Goal: Information Seeking & Learning: Learn about a topic

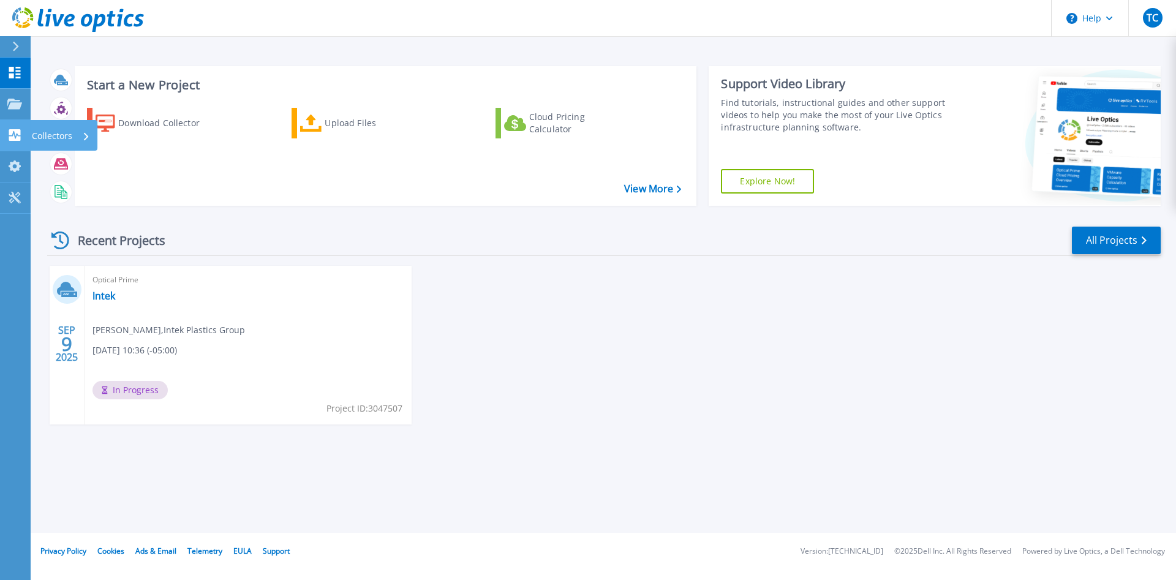
click at [9, 142] on link "Collectors Collectors" at bounding box center [15, 135] width 31 height 31
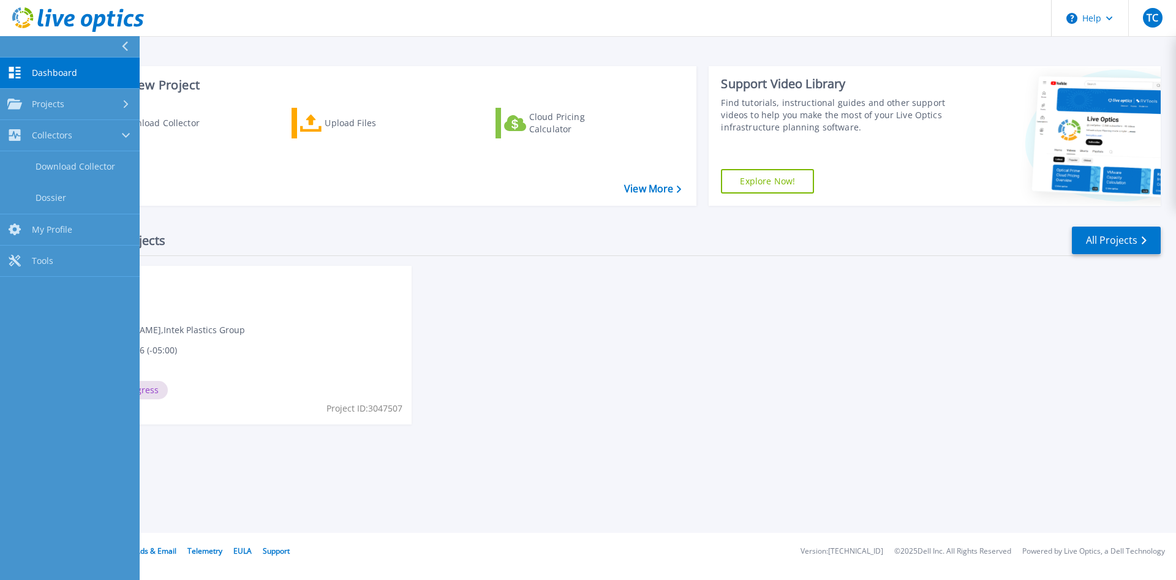
click at [43, 68] on span "Dashboard" at bounding box center [54, 72] width 45 height 11
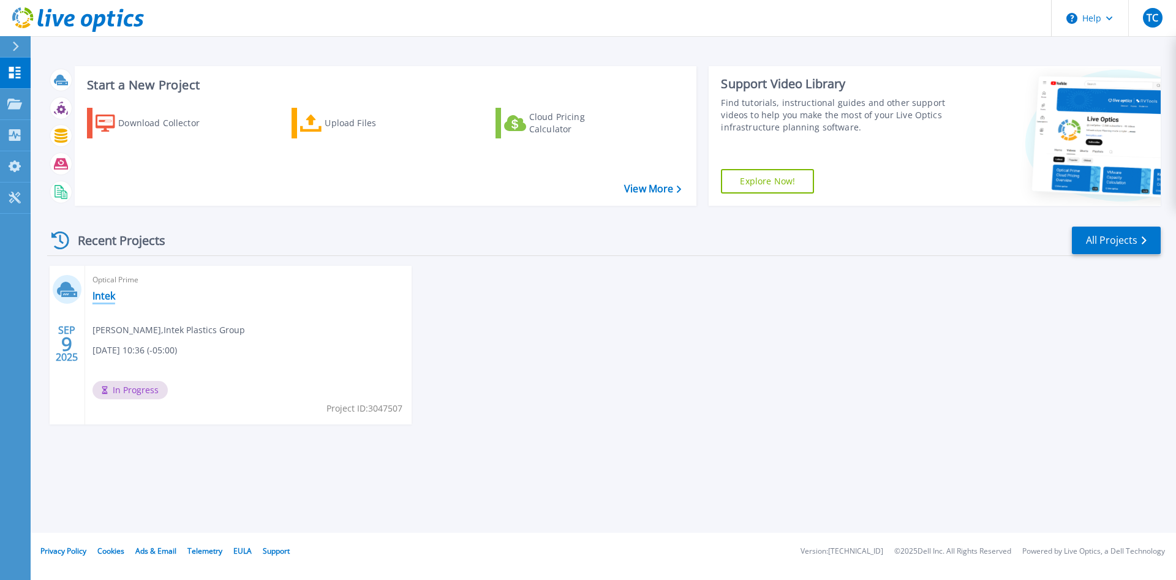
click at [105, 298] on link "Intek" at bounding box center [104, 296] width 23 height 12
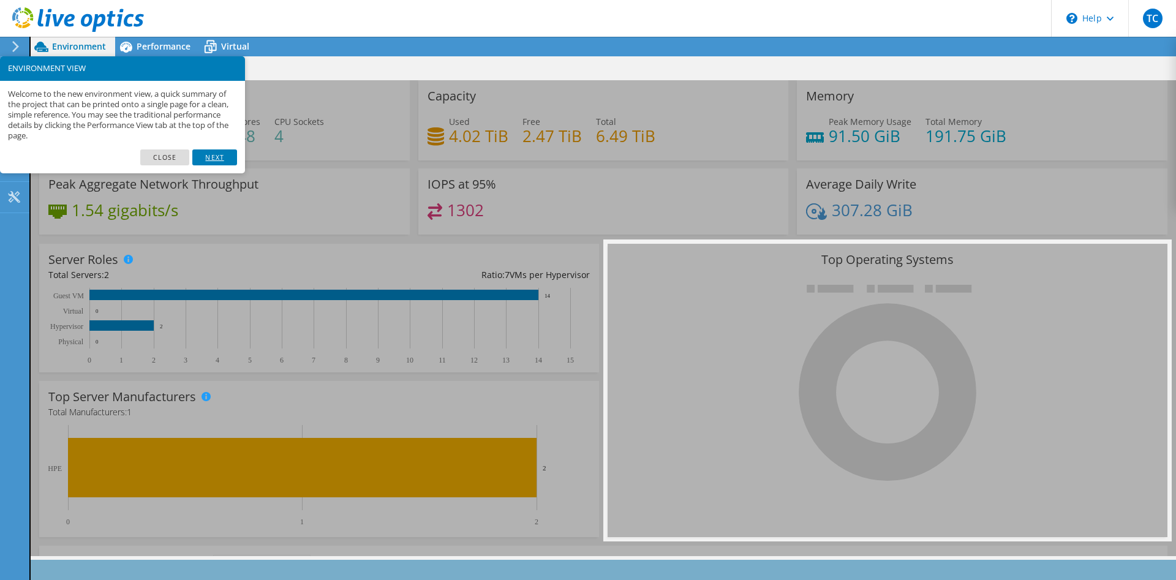
click at [219, 156] on link "Next" at bounding box center [214, 157] width 44 height 16
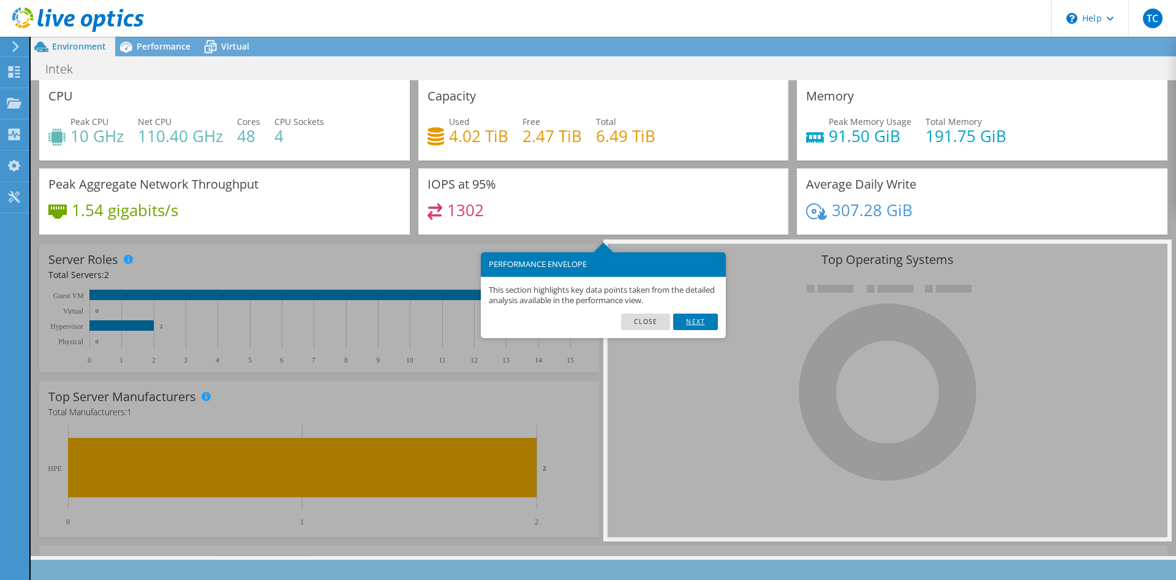
click at [702, 324] on link "Next" at bounding box center [695, 322] width 44 height 16
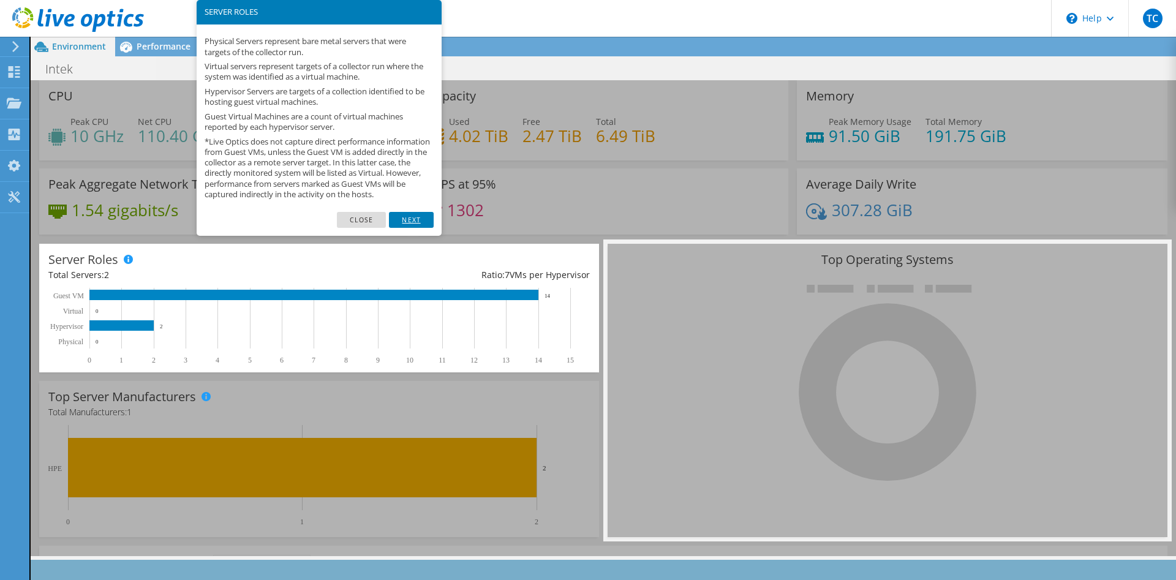
click at [413, 228] on link "Next" at bounding box center [411, 220] width 44 height 16
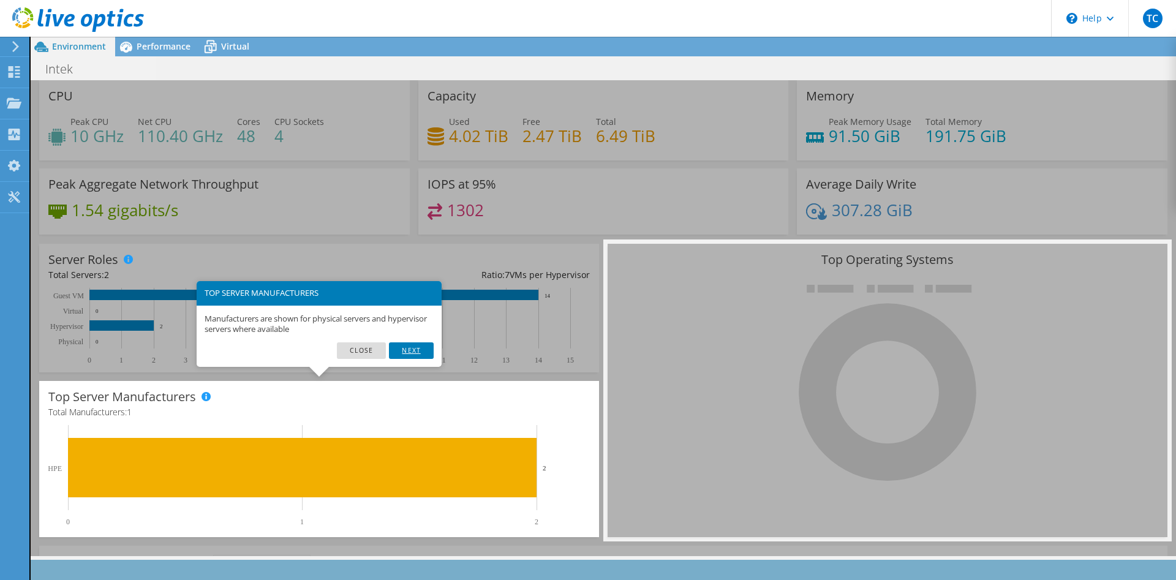
click at [419, 351] on link "Next" at bounding box center [411, 351] width 44 height 16
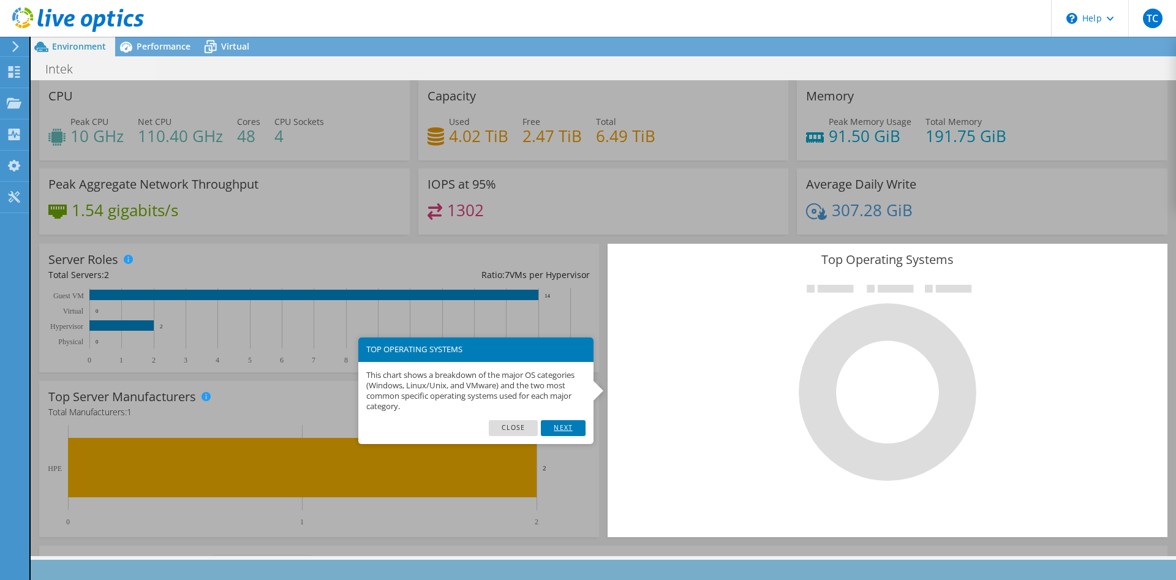
click at [566, 430] on link "Next" at bounding box center [563, 428] width 44 height 16
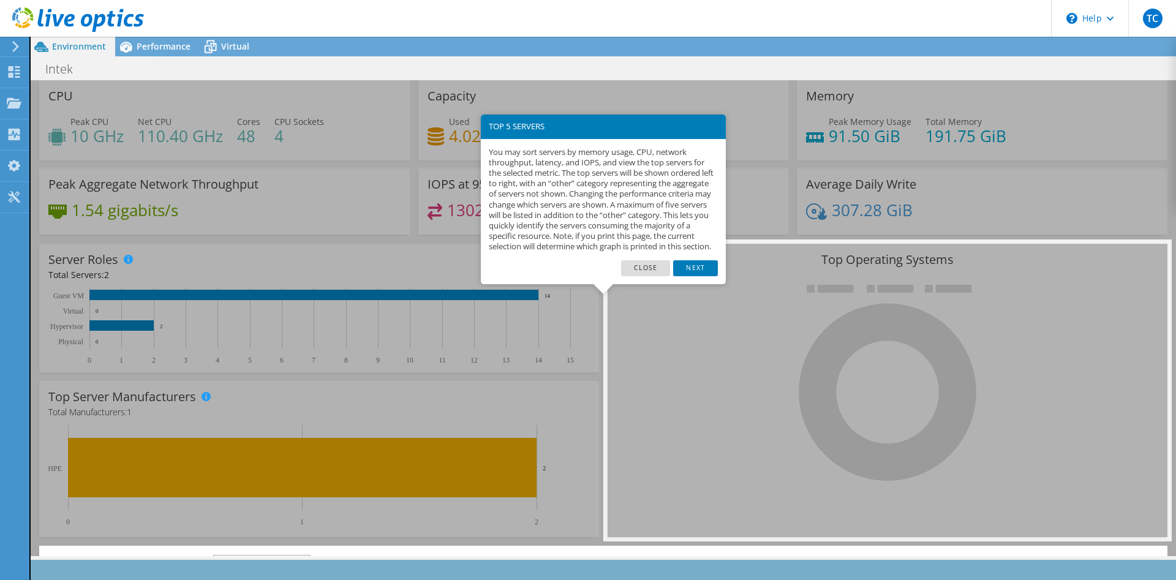
scroll to position [237, 0]
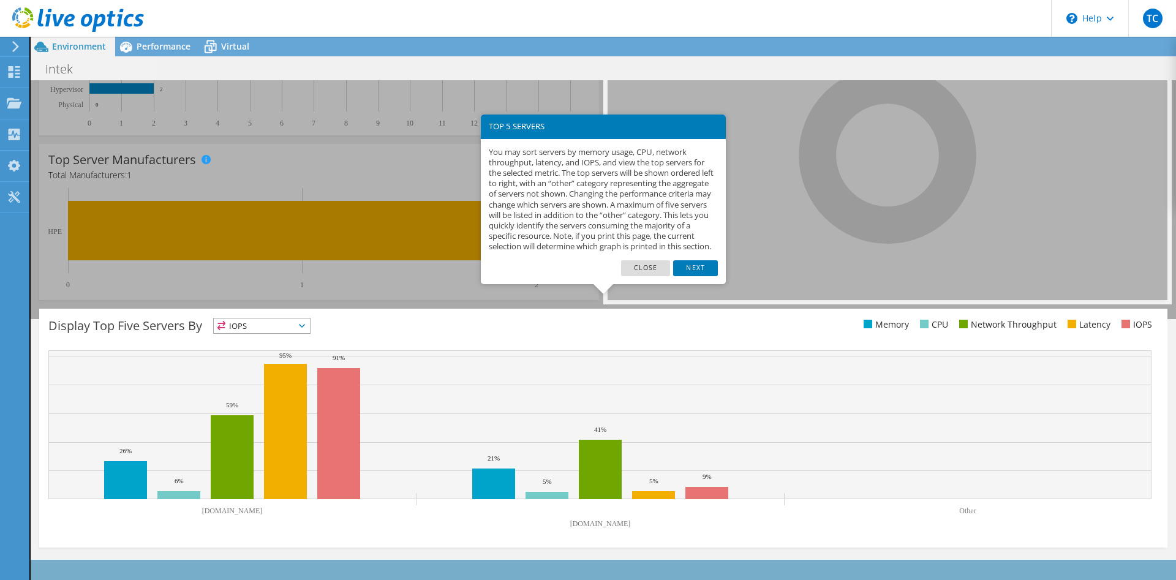
click at [305, 325] on icon at bounding box center [302, 326] width 6 height 4
click at [394, 317] on div "Display Top Five Servers By IOPS IOPS" at bounding box center [603, 428] width 1129 height 239
click at [698, 276] on link "Next" at bounding box center [695, 268] width 44 height 16
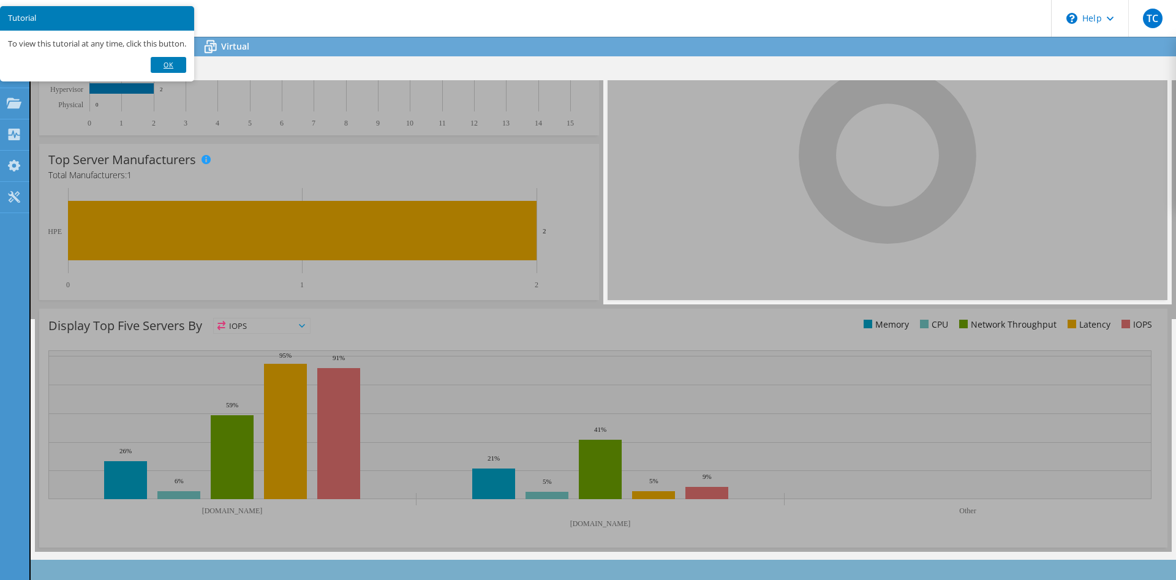
click at [177, 67] on link "Ok" at bounding box center [169, 65] width 36 height 16
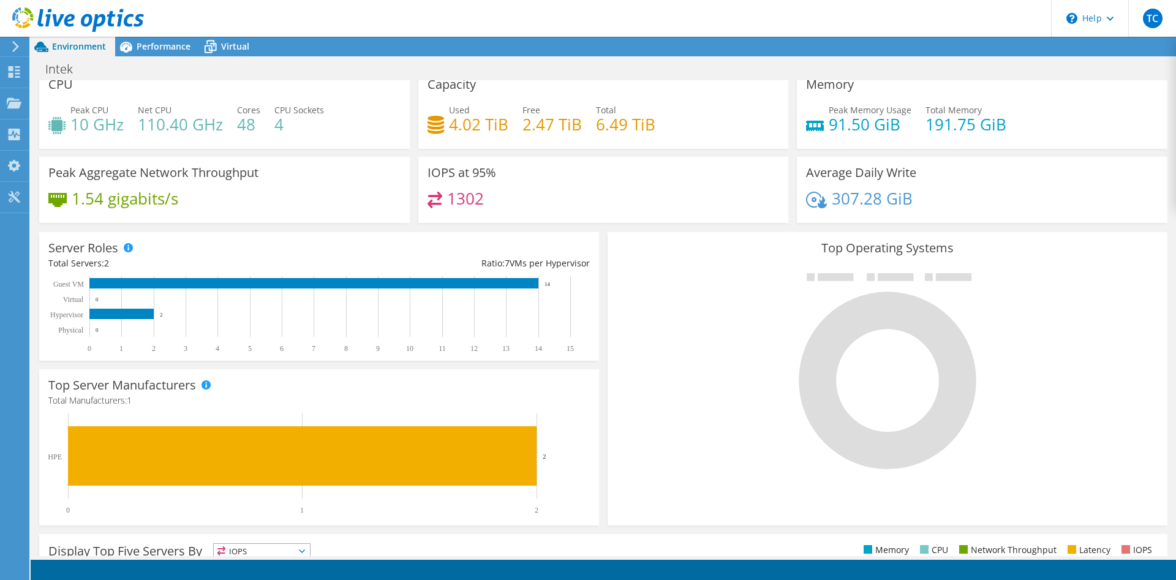
scroll to position [0, 0]
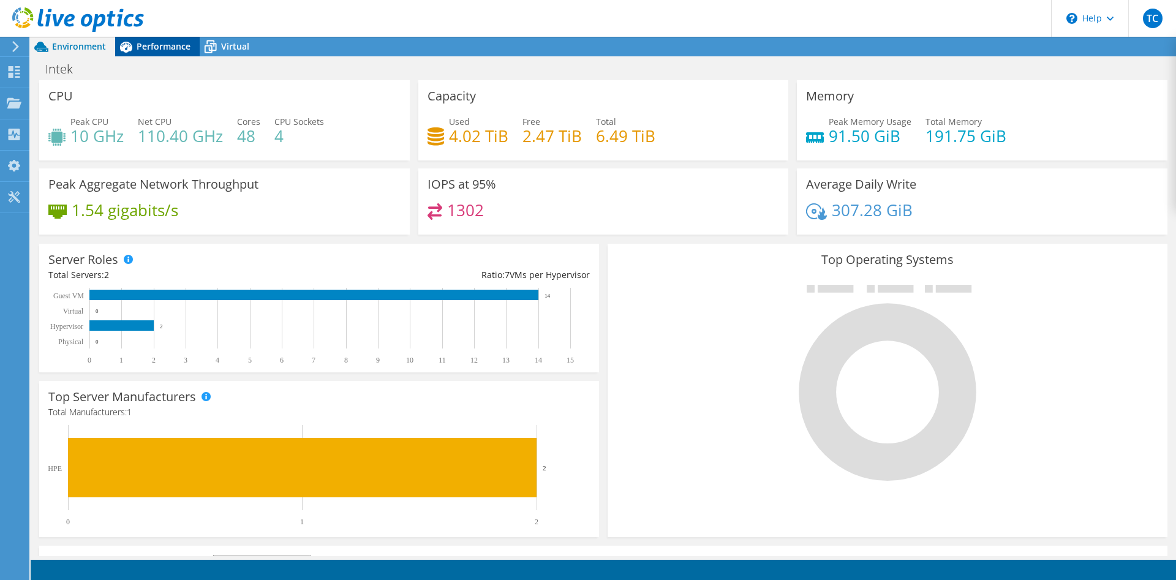
click at [156, 51] on span "Performance" at bounding box center [164, 46] width 54 height 12
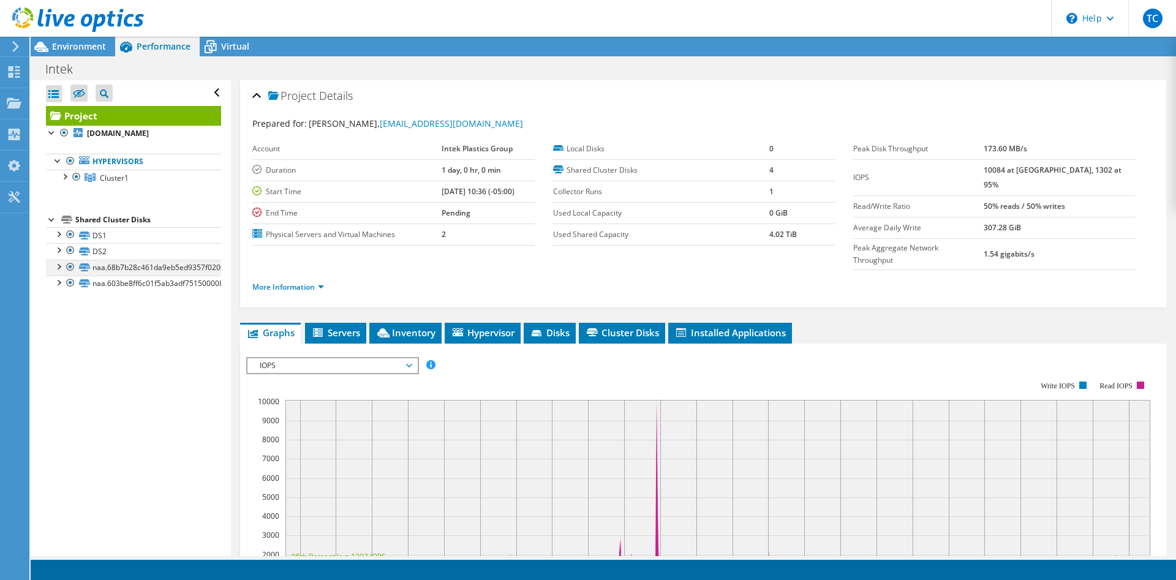
click at [59, 267] on div at bounding box center [58, 266] width 12 height 12
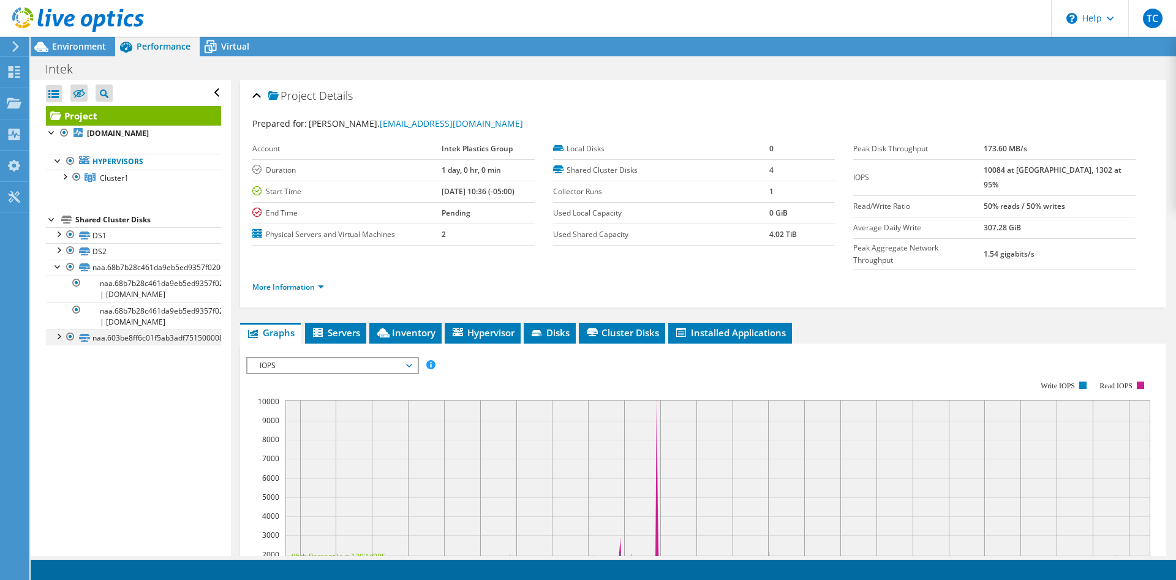
click at [59, 338] on div at bounding box center [58, 336] width 12 height 12
click at [58, 267] on div at bounding box center [58, 266] width 12 height 12
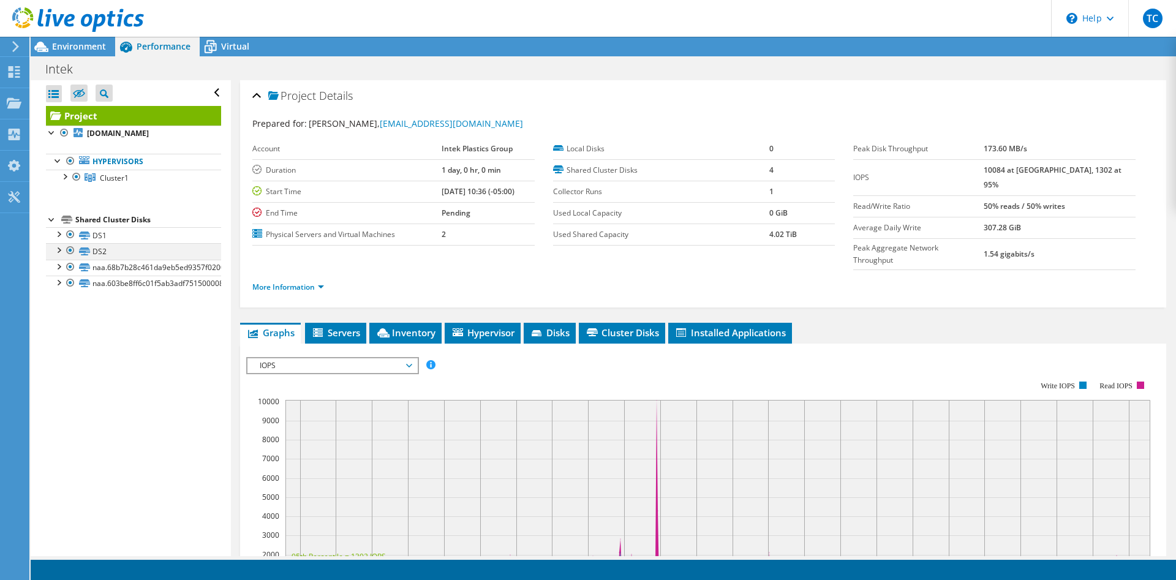
click at [59, 249] on div at bounding box center [58, 249] width 12 height 12
click at [59, 235] on div at bounding box center [58, 233] width 12 height 12
click at [60, 281] on div at bounding box center [58, 282] width 12 height 12
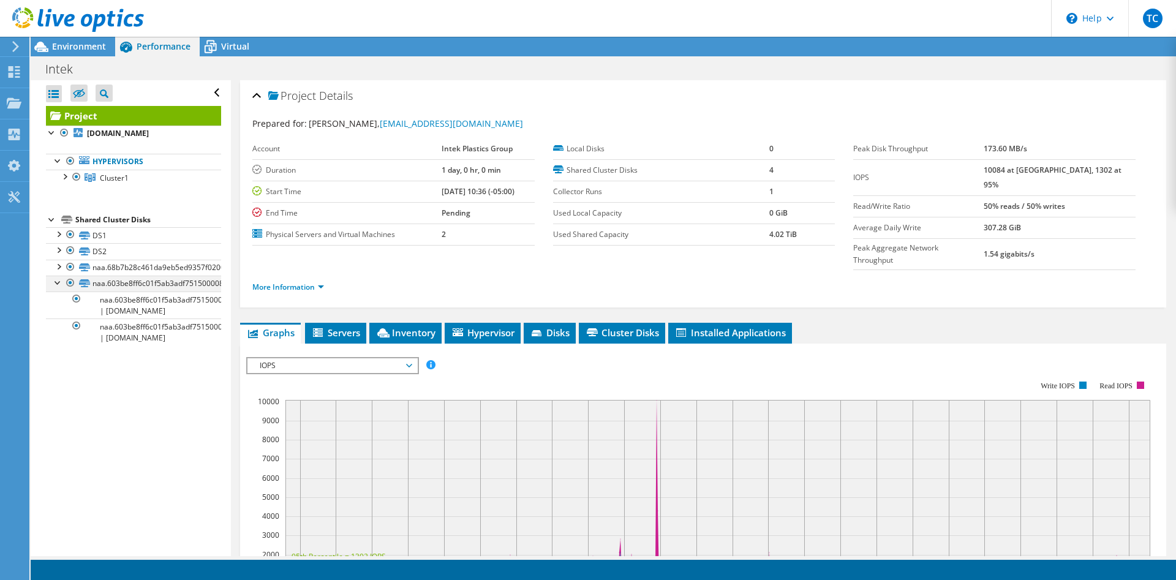
click at [60, 281] on div at bounding box center [58, 282] width 12 height 12
click at [69, 178] on div at bounding box center [64, 176] width 12 height 12
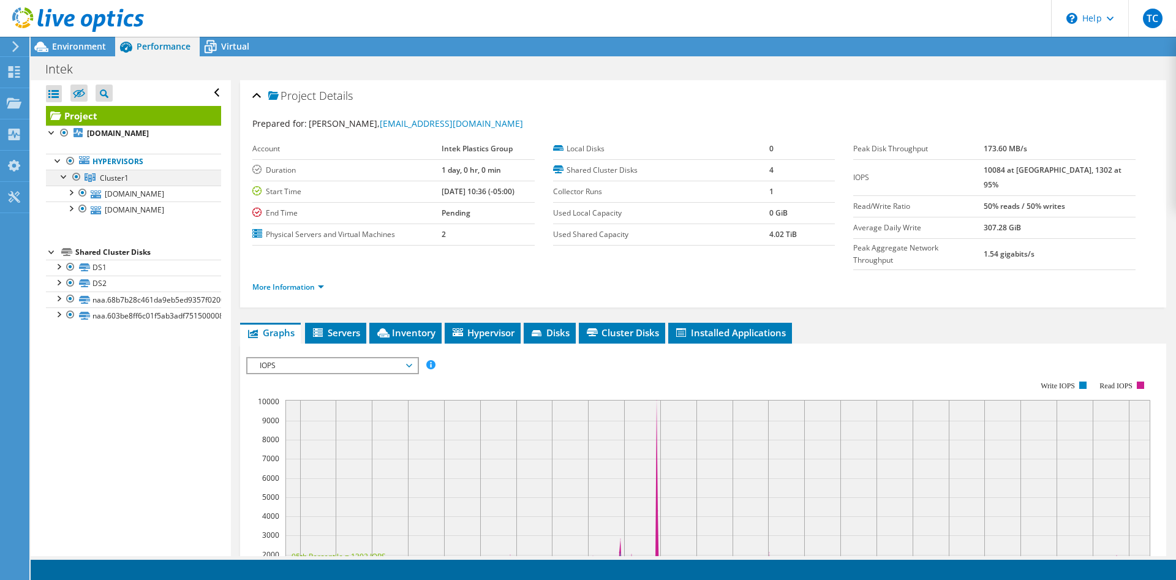
click at [67, 178] on div at bounding box center [64, 176] width 12 height 12
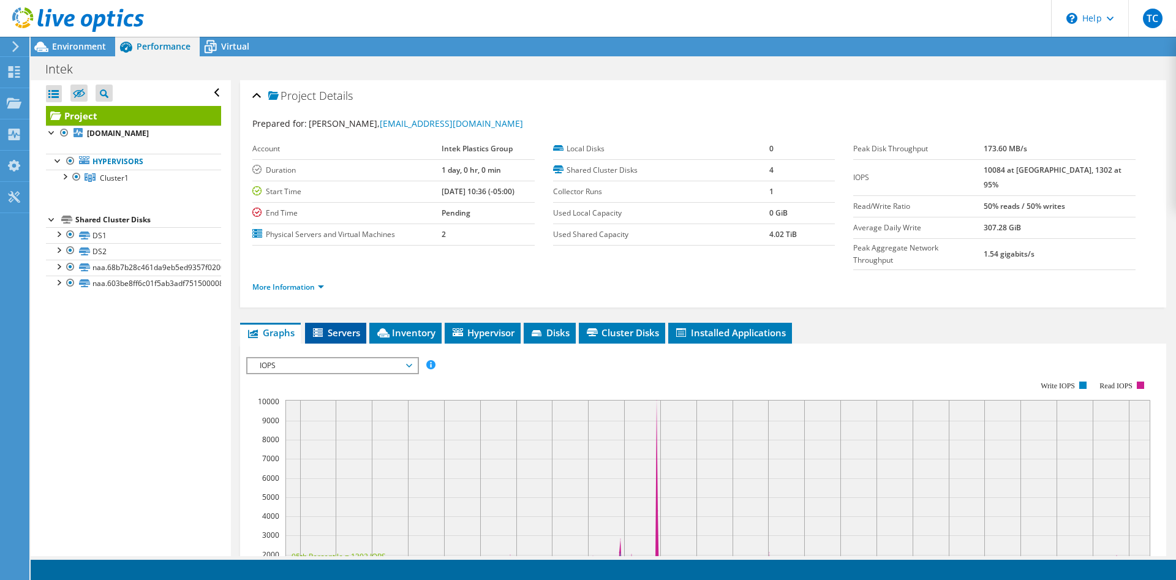
click at [342, 327] on span "Servers" at bounding box center [335, 333] width 49 height 12
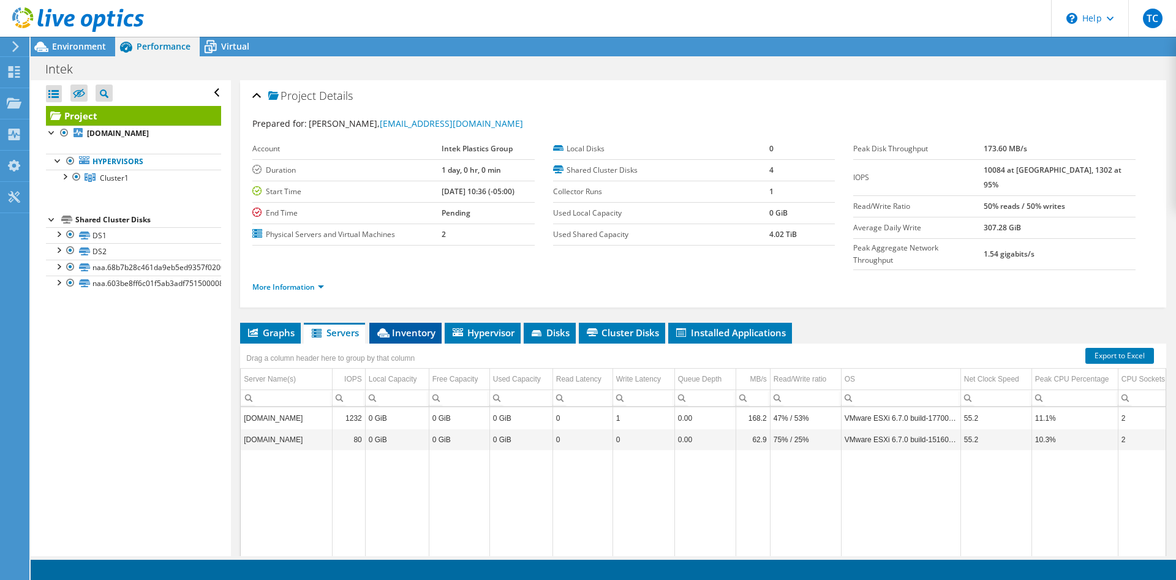
click at [406, 327] on span "Inventory" at bounding box center [406, 333] width 60 height 12
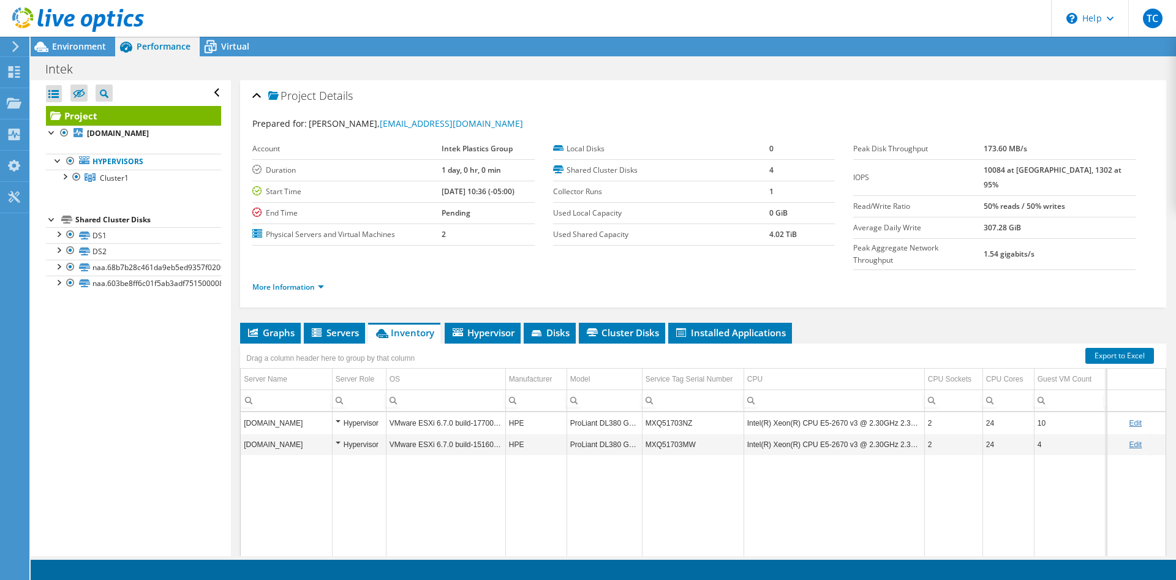
click at [1046, 412] on td "10" at bounding box center [1069, 422] width 71 height 21
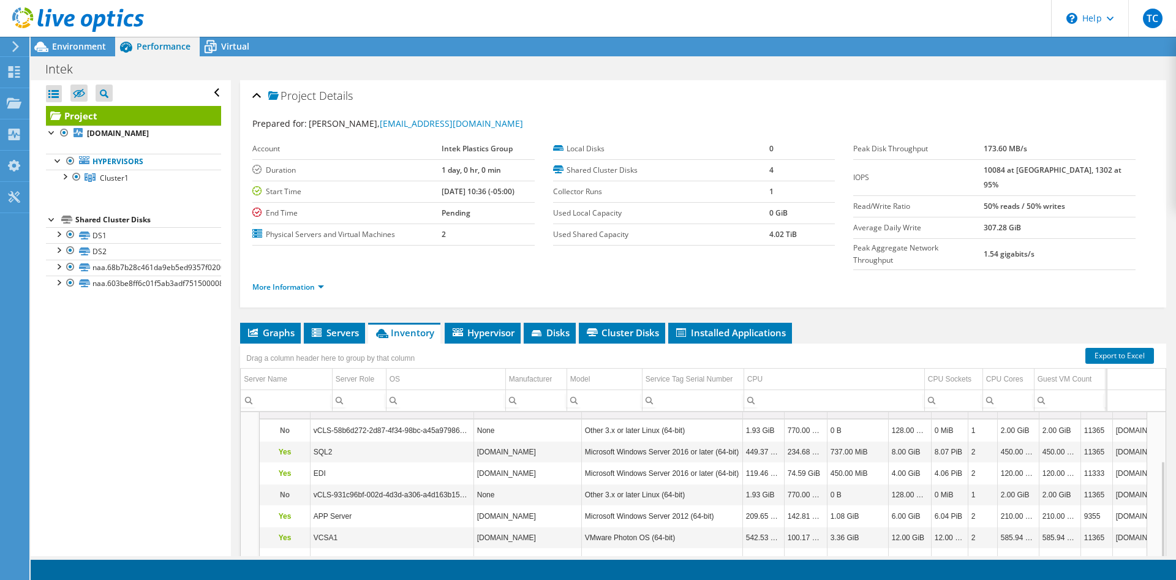
scroll to position [62, 0]
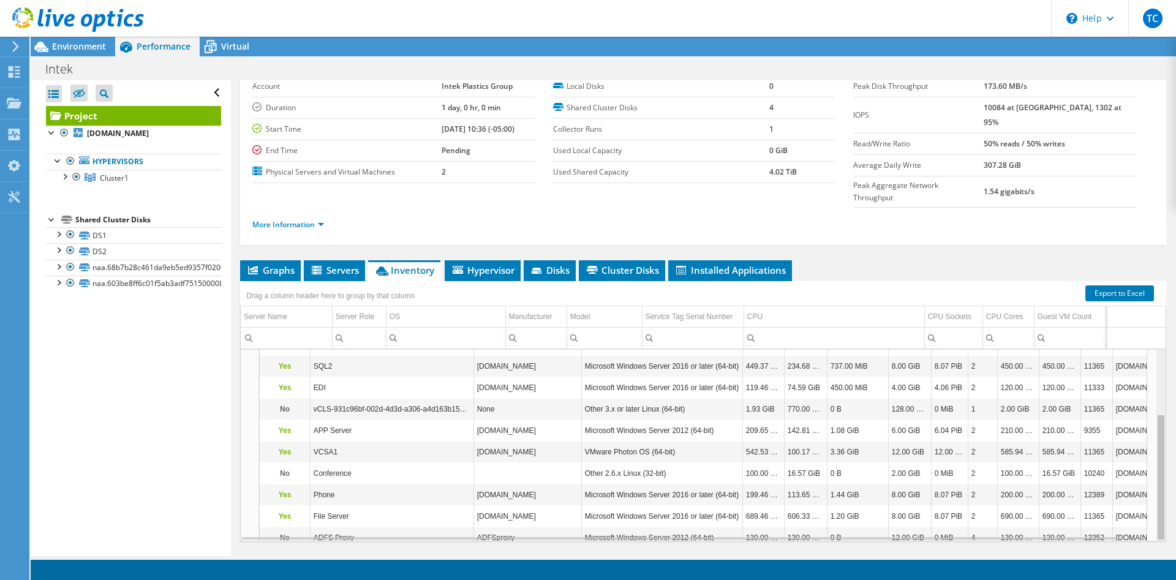
drag, startPoint x: 1163, startPoint y: 413, endPoint x: 1161, endPoint y: 435, distance: 22.1
click at [1161, 435] on body "TC End User Todd Caseltine tcaseltine@intekplastics.com Intek Plastics Group My…" at bounding box center [588, 290] width 1176 height 580
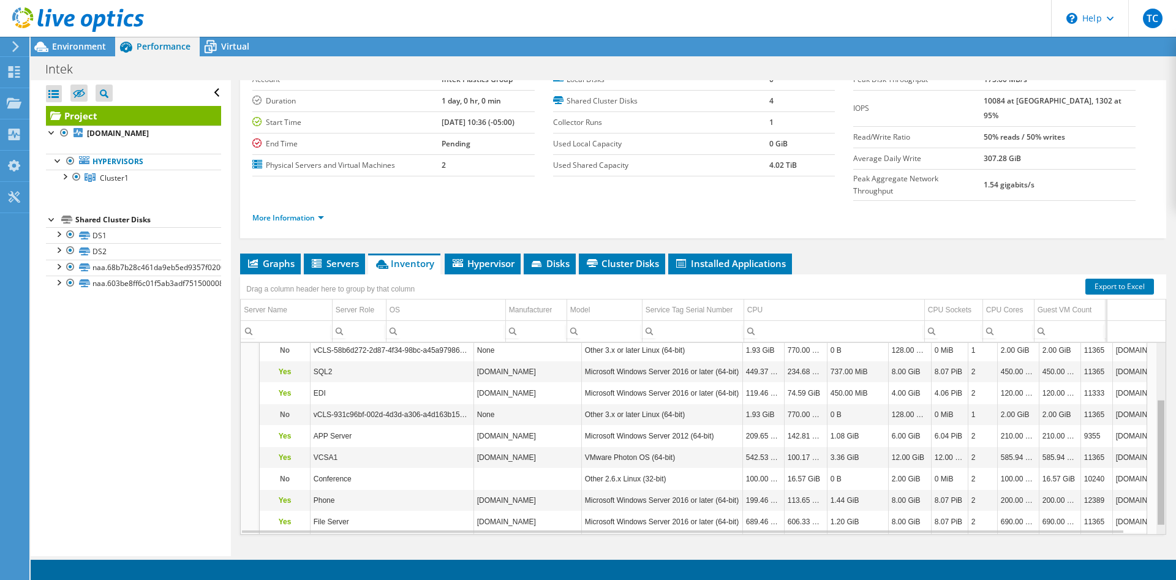
scroll to position [0, 0]
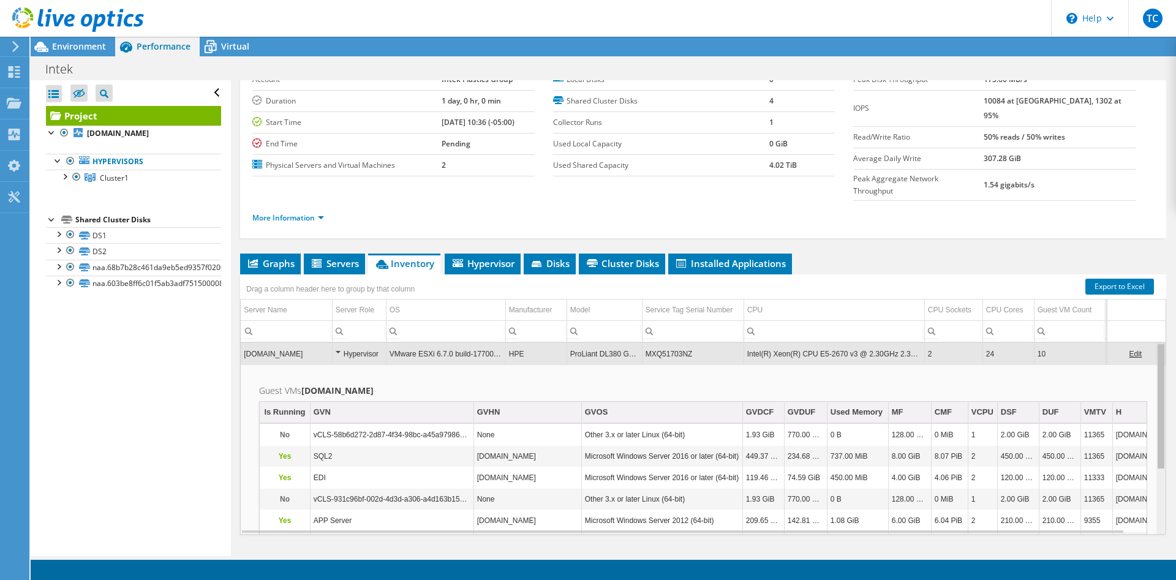
drag, startPoint x: 1162, startPoint y: 431, endPoint x: 1149, endPoint y: 336, distance: 96.4
click at [1149, 336] on body "TC End User Todd Caseltine tcaseltine@intekplastics.com Intek Plastics Group My…" at bounding box center [588, 290] width 1176 height 580
drag, startPoint x: 1158, startPoint y: 411, endPoint x: 1083, endPoint y: 264, distance: 165.0
click at [1119, 259] on body "TC End User Todd Caseltine tcaseltine@intekplastics.com Intek Plastics Group My…" at bounding box center [588, 290] width 1176 height 580
click at [956, 343] on td "2" at bounding box center [954, 353] width 58 height 21
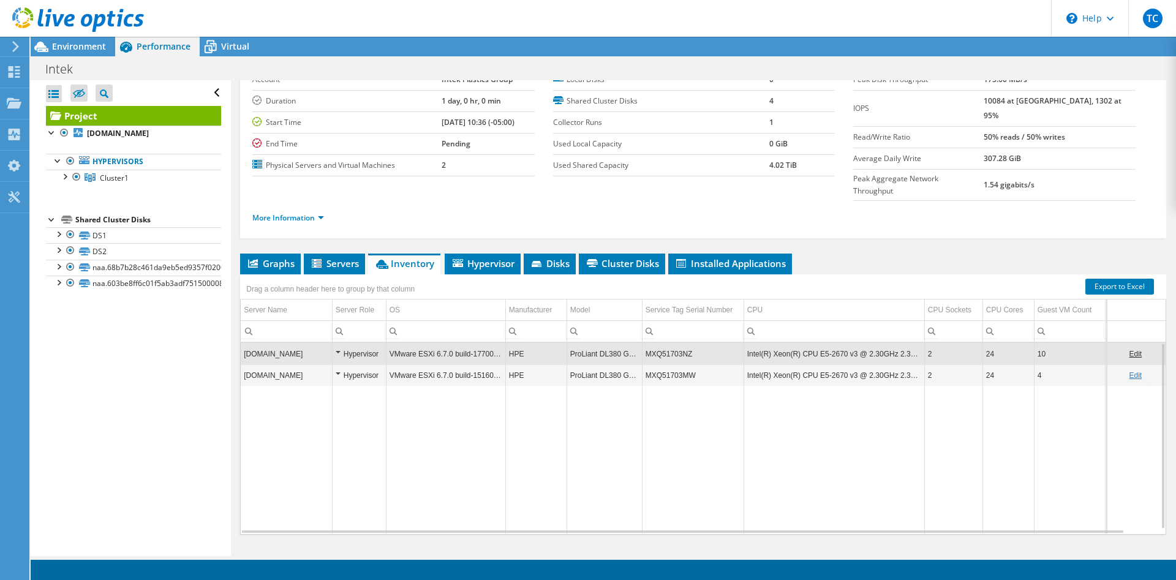
click at [529, 365] on td "HPE" at bounding box center [535, 375] width 61 height 21
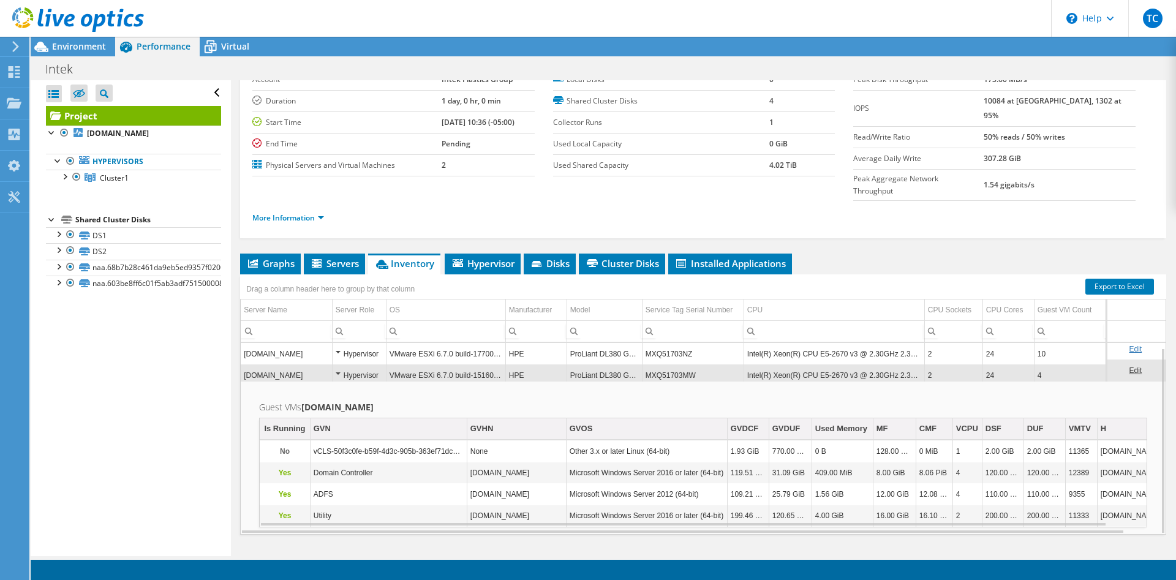
scroll to position [4, 0]
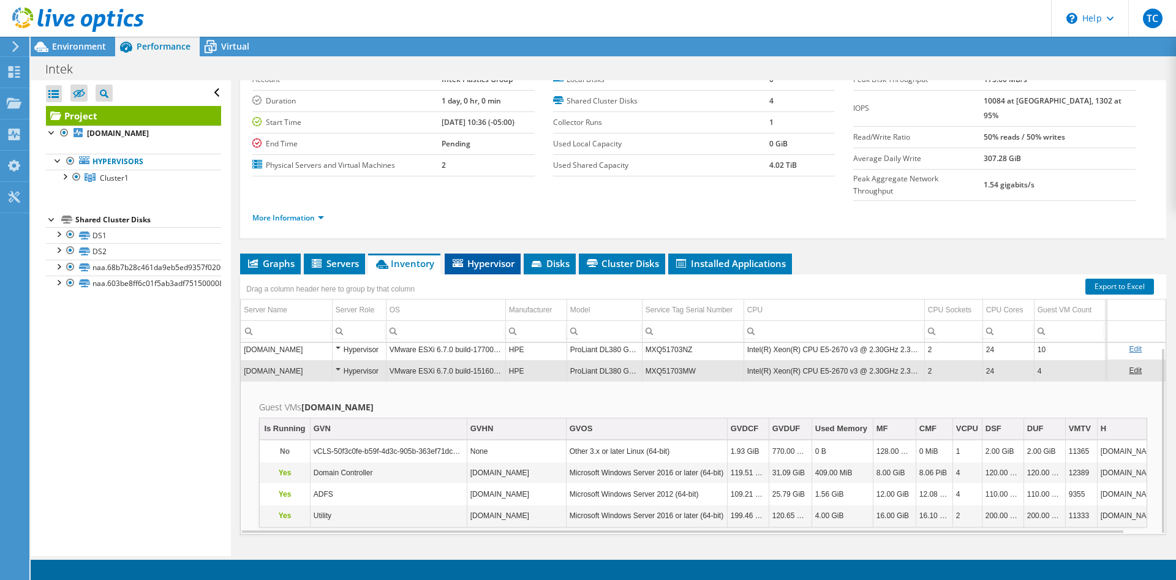
click at [490, 257] on span "Hypervisor" at bounding box center [483, 263] width 64 height 12
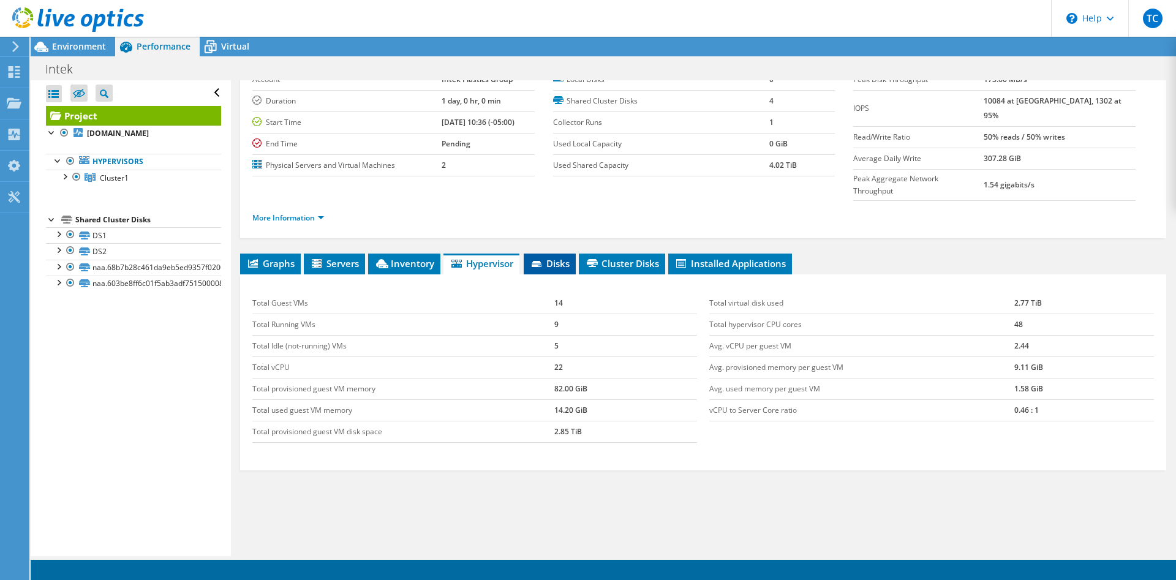
click at [553, 257] on span "Disks" at bounding box center [550, 263] width 40 height 12
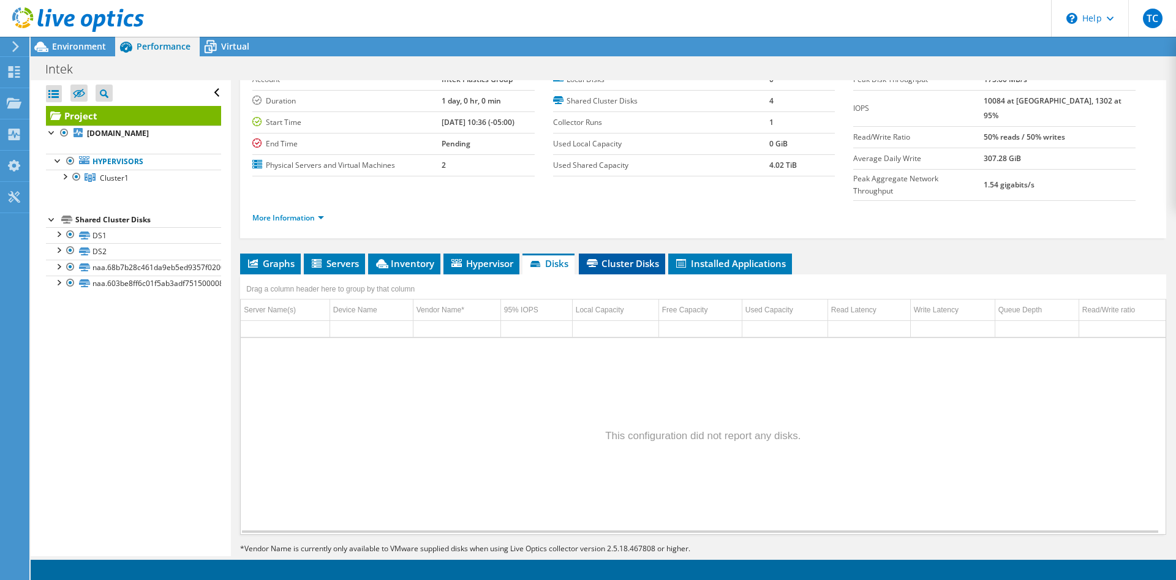
click at [627, 257] on span "Cluster Disks" at bounding box center [622, 263] width 74 height 12
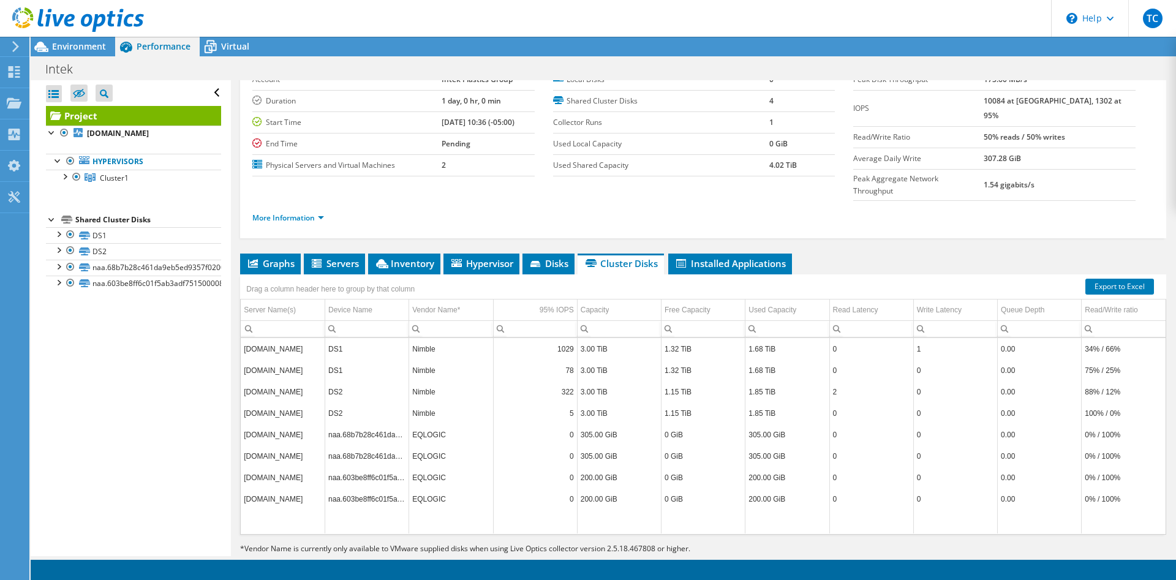
click at [384, 424] on td "naa.68b7b28c461da9eb5ed9357f0200809f" at bounding box center [367, 434] width 84 height 21
click at [353, 424] on td "naa.68b7b28c461da9eb5ed9357f0200809f" at bounding box center [367, 434] width 84 height 21
click at [290, 424] on td "vmhost2.intekplastics.com" at bounding box center [283, 434] width 84 height 21
click at [735, 257] on span "Installed Applications" at bounding box center [731, 263] width 112 height 12
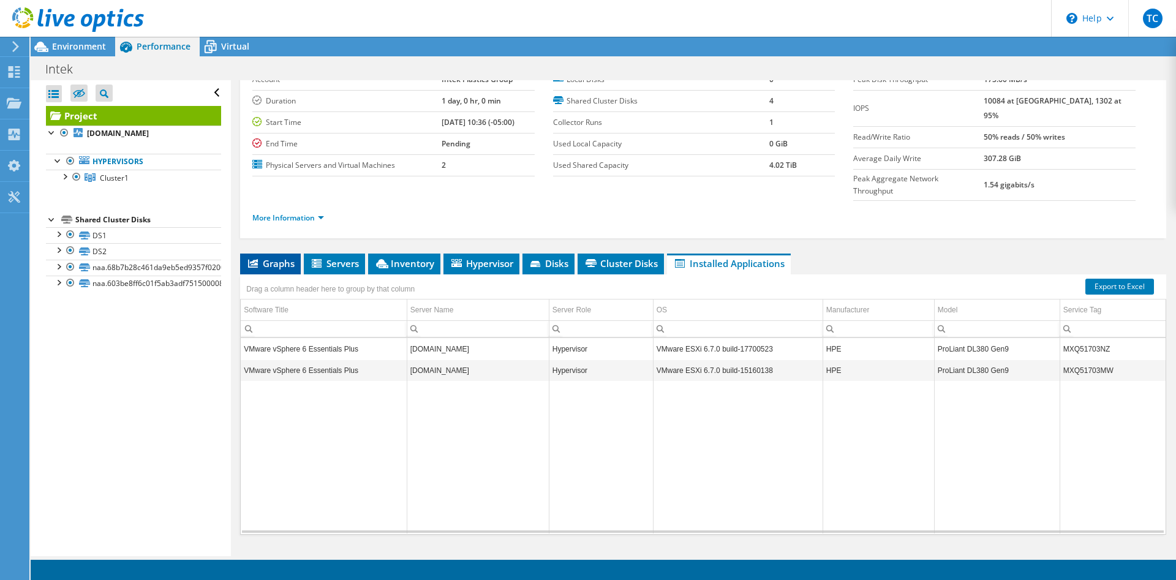
click at [282, 257] on span "Graphs" at bounding box center [270, 263] width 48 height 12
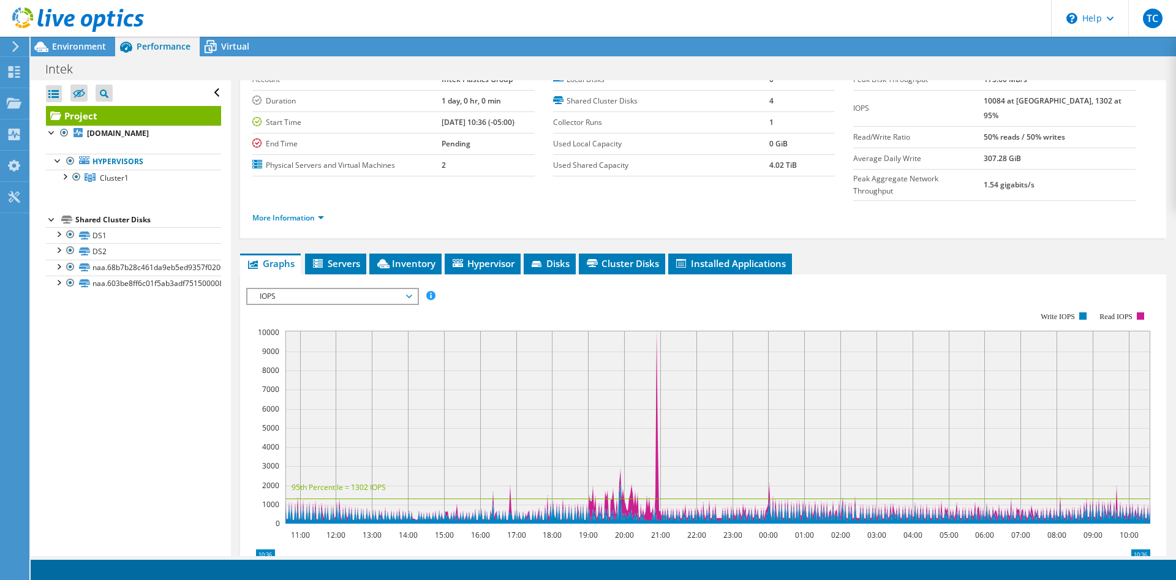
scroll to position [0, 0]
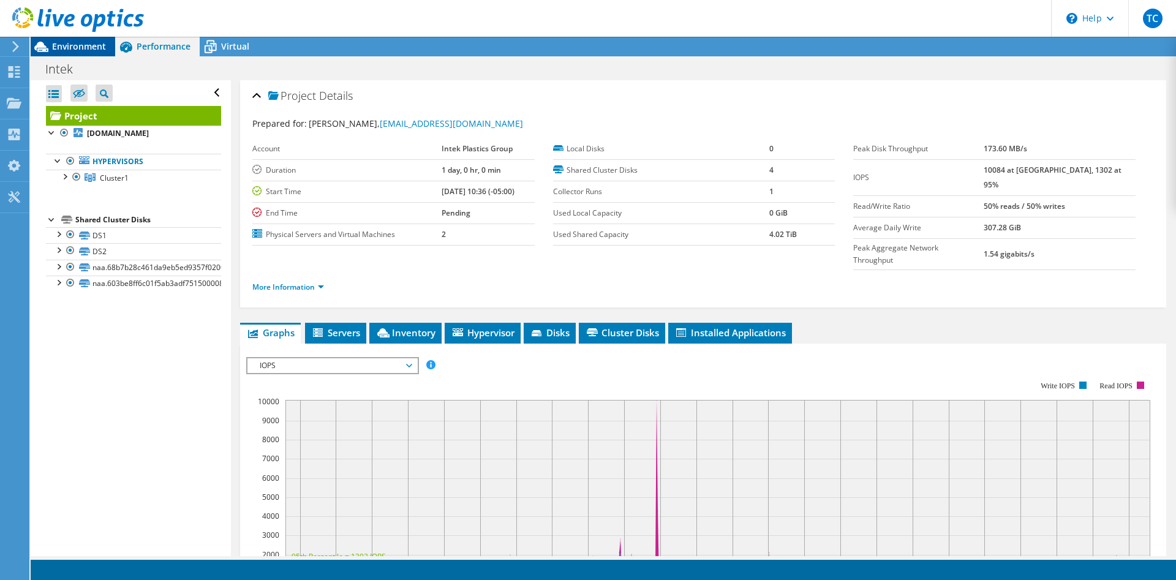
click at [61, 47] on span "Environment" at bounding box center [79, 46] width 54 height 12
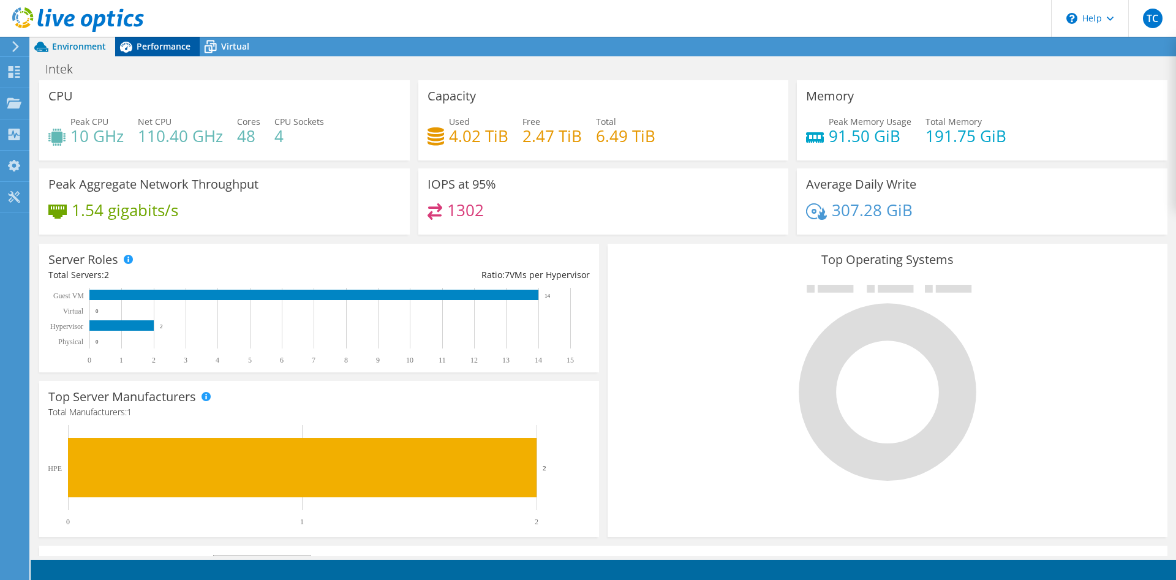
click at [146, 51] on span "Performance" at bounding box center [164, 46] width 54 height 12
